Goal: Transaction & Acquisition: Purchase product/service

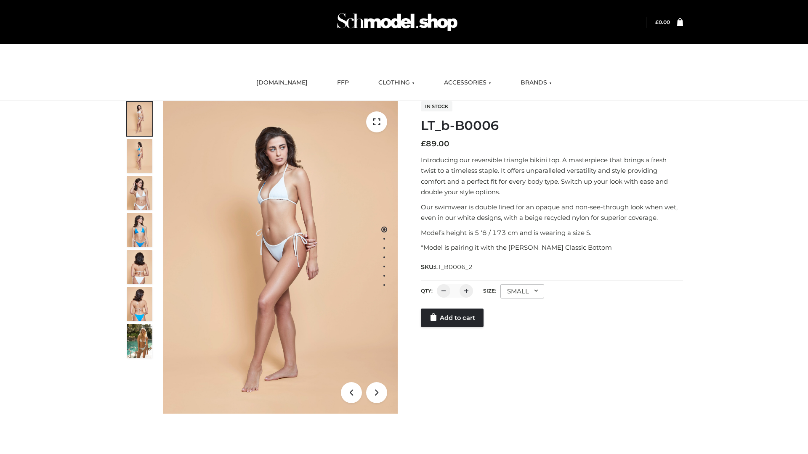
click at [453, 318] on link "Add to cart" at bounding box center [452, 318] width 63 height 19
